Goal: Find specific page/section: Find specific page/section

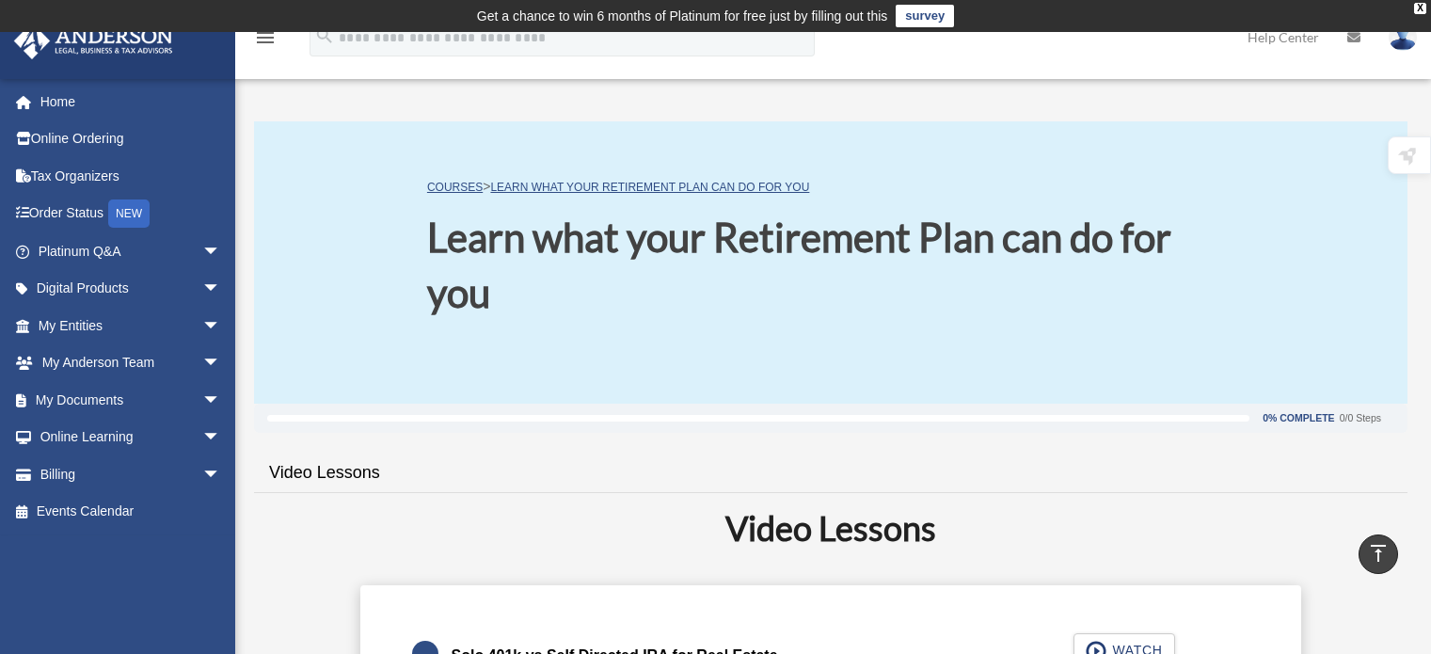
scroll to position [878, 0]
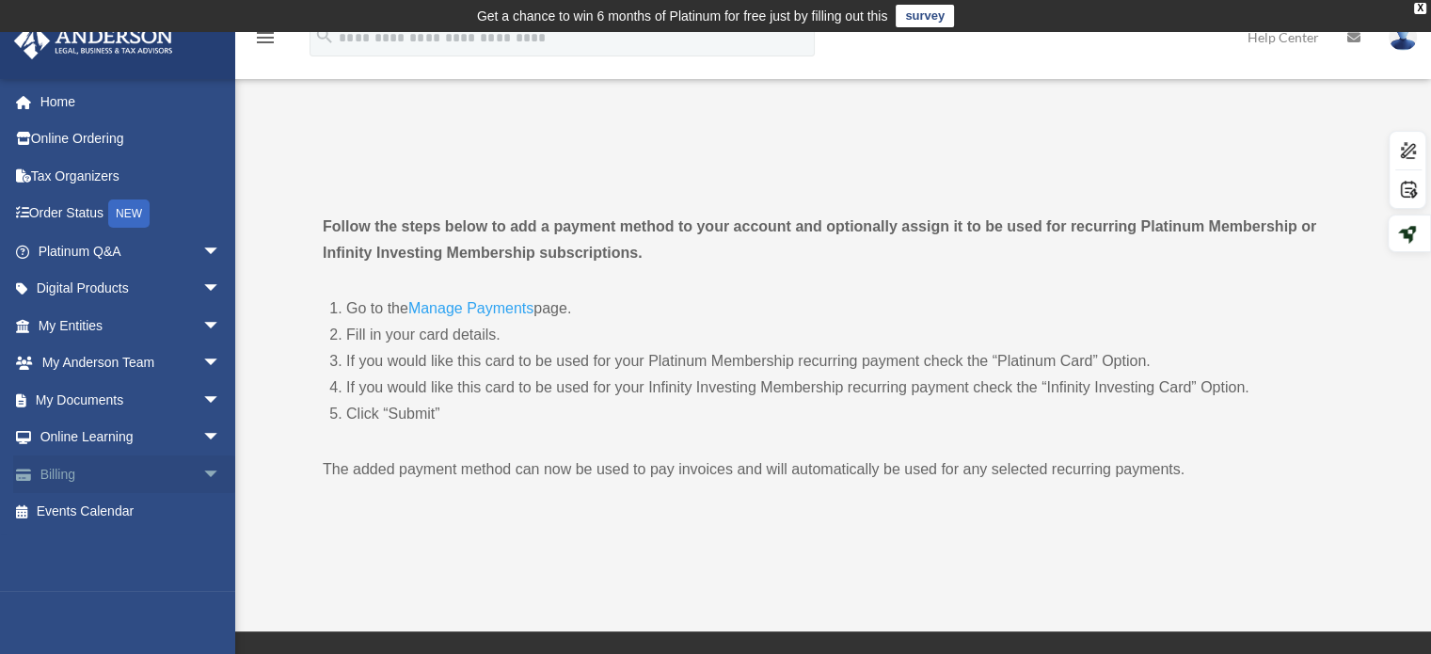
click at [100, 467] on link "Billing arrow_drop_down" at bounding box center [131, 474] width 236 height 38
click at [202, 474] on span "arrow_drop_down" at bounding box center [221, 474] width 38 height 39
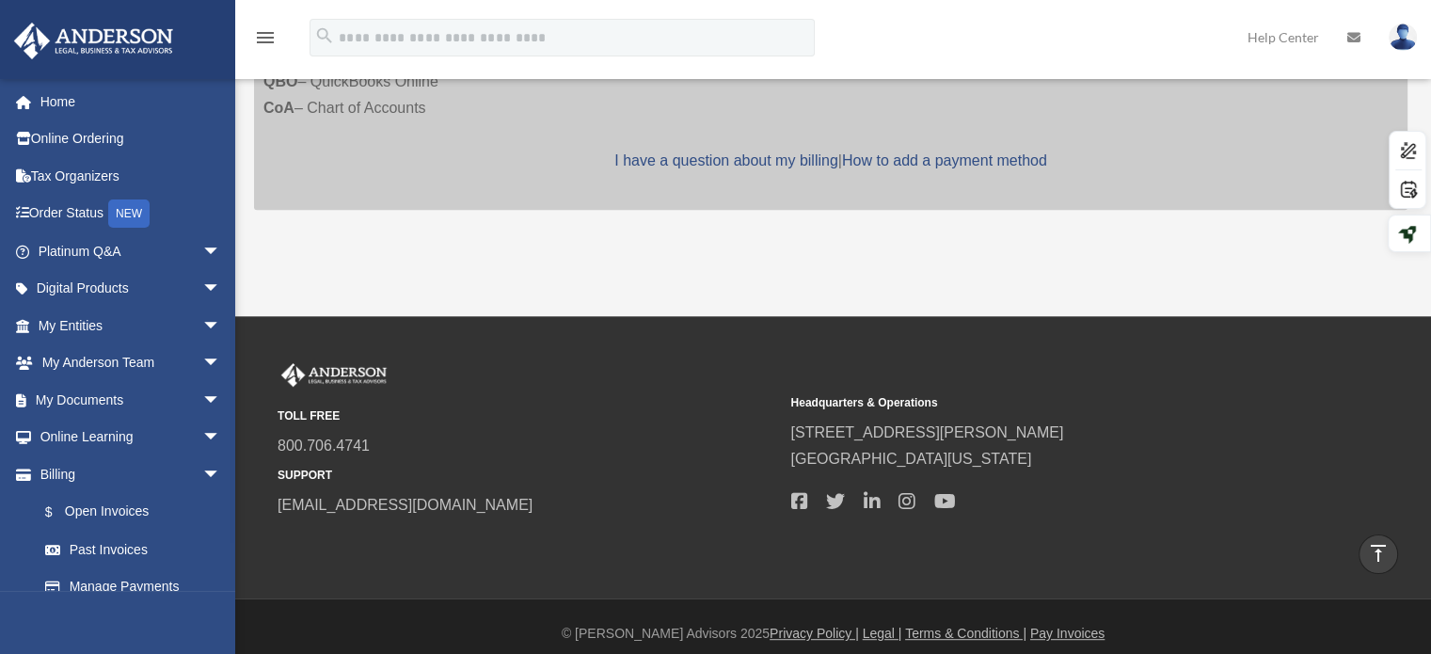
scroll to position [823, 0]
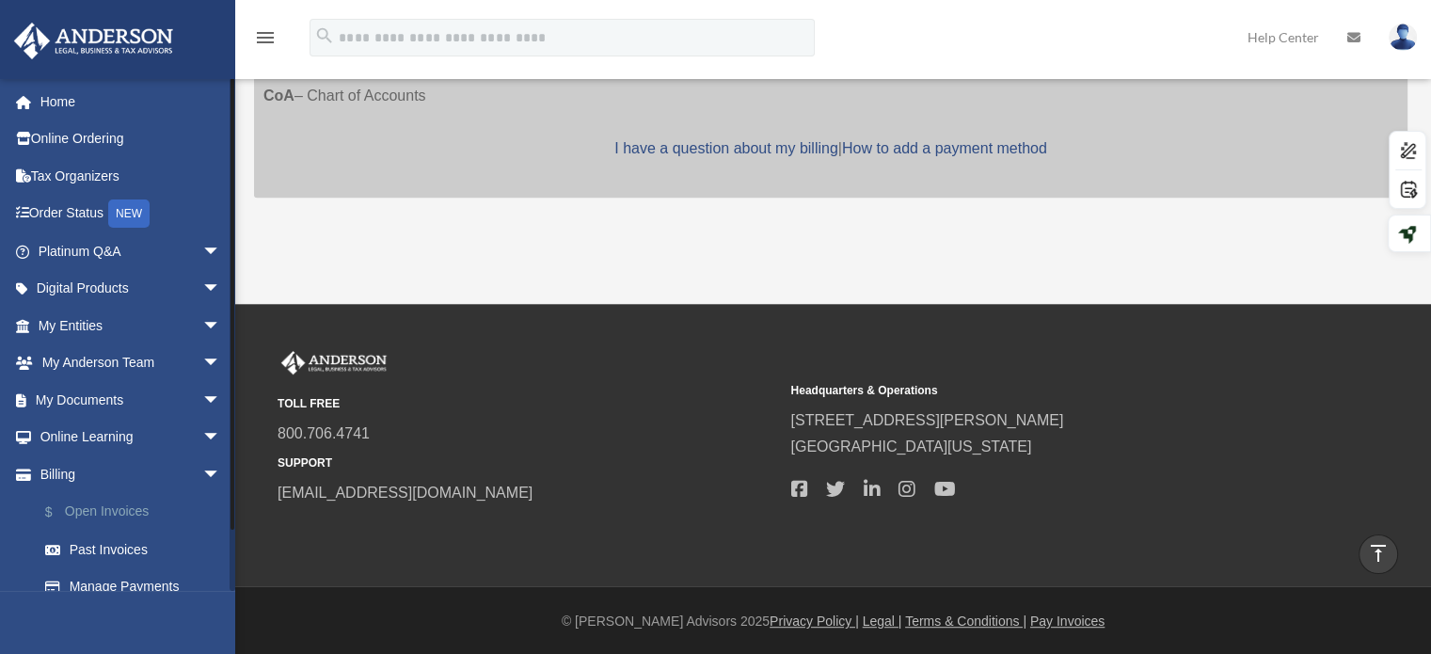
click at [113, 507] on link "$ Open Invoices" at bounding box center [137, 512] width 223 height 39
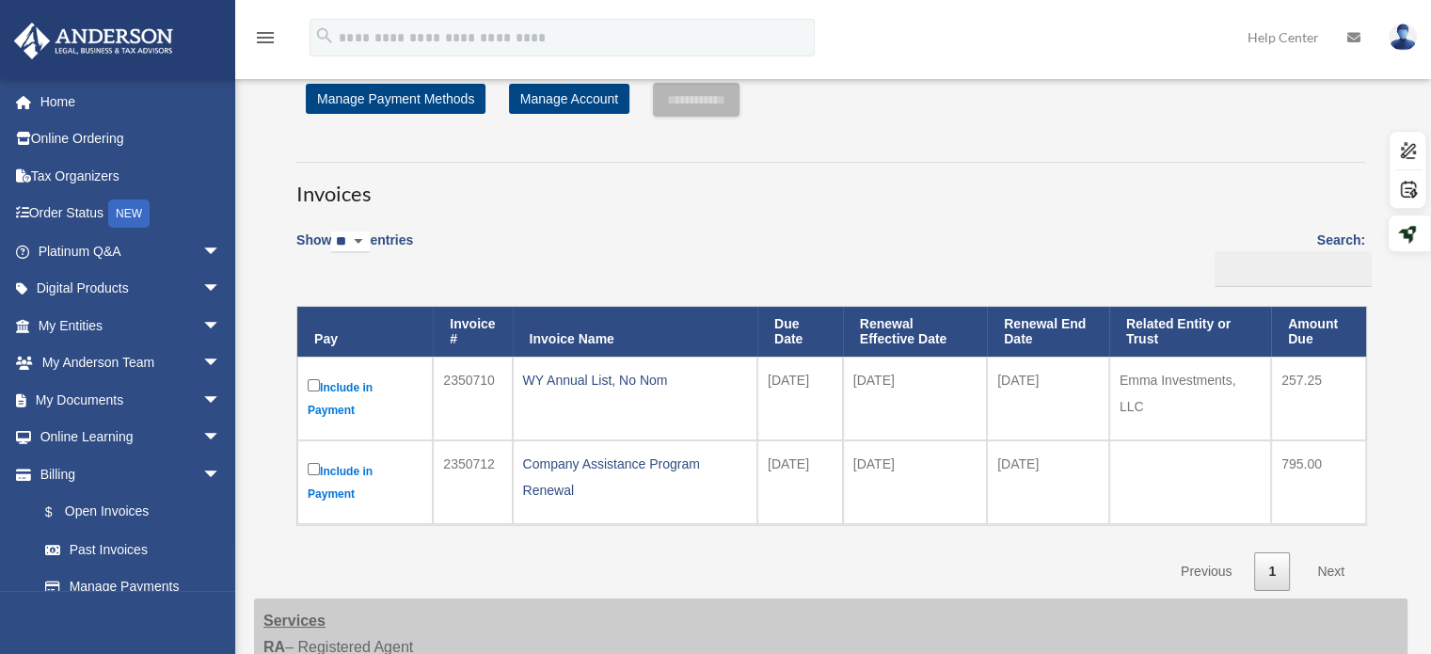
scroll to position [94, 0]
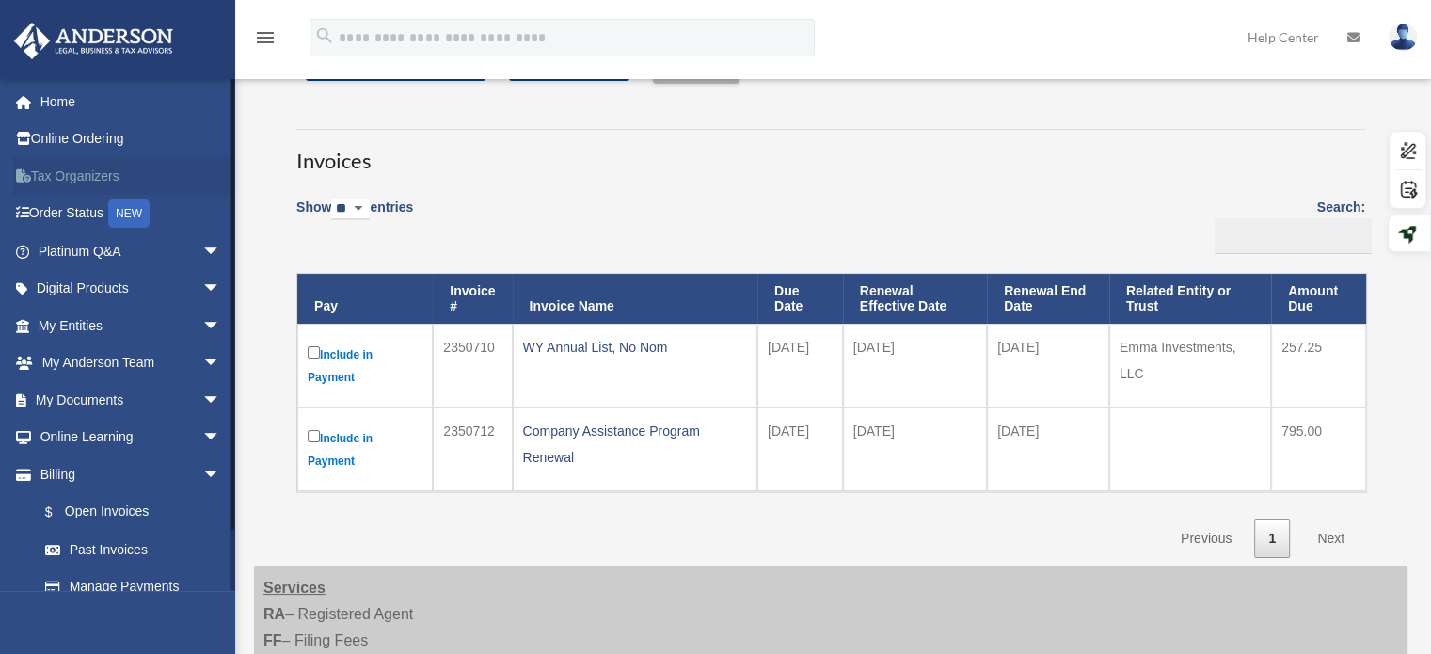
click at [94, 183] on link "Tax Organizers" at bounding box center [131, 176] width 236 height 38
